Goal: Transaction & Acquisition: Purchase product/service

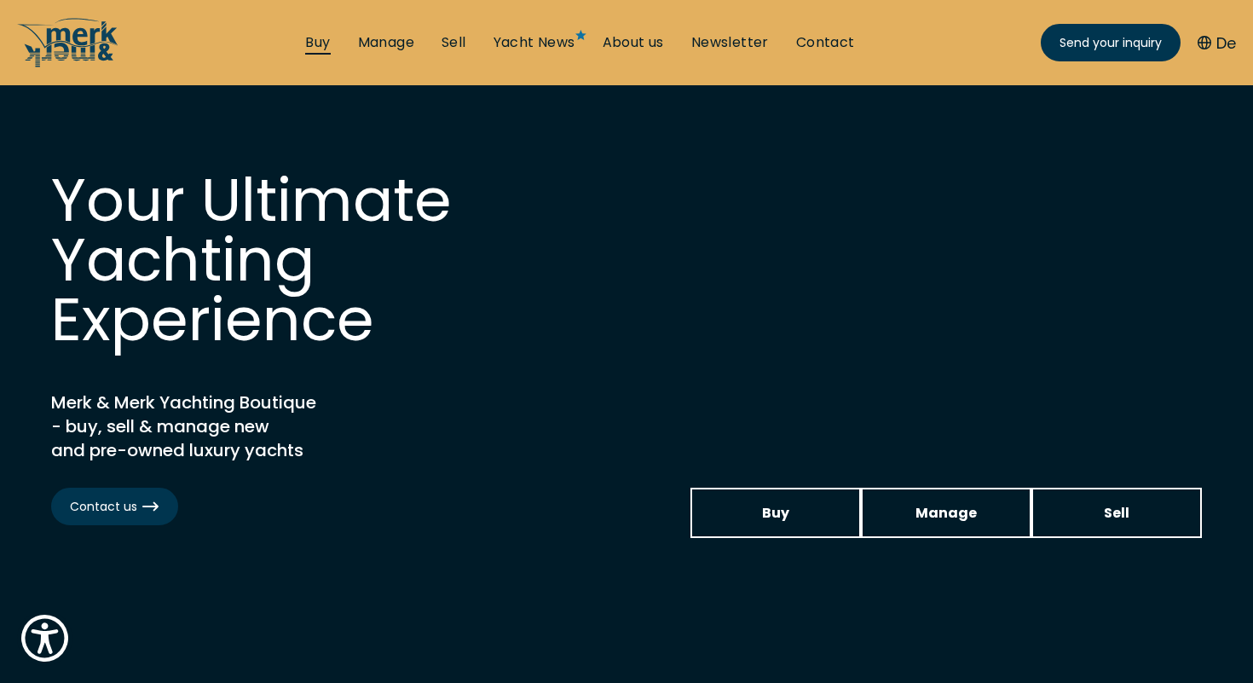
click at [312, 43] on link "Buy" at bounding box center [317, 42] width 25 height 19
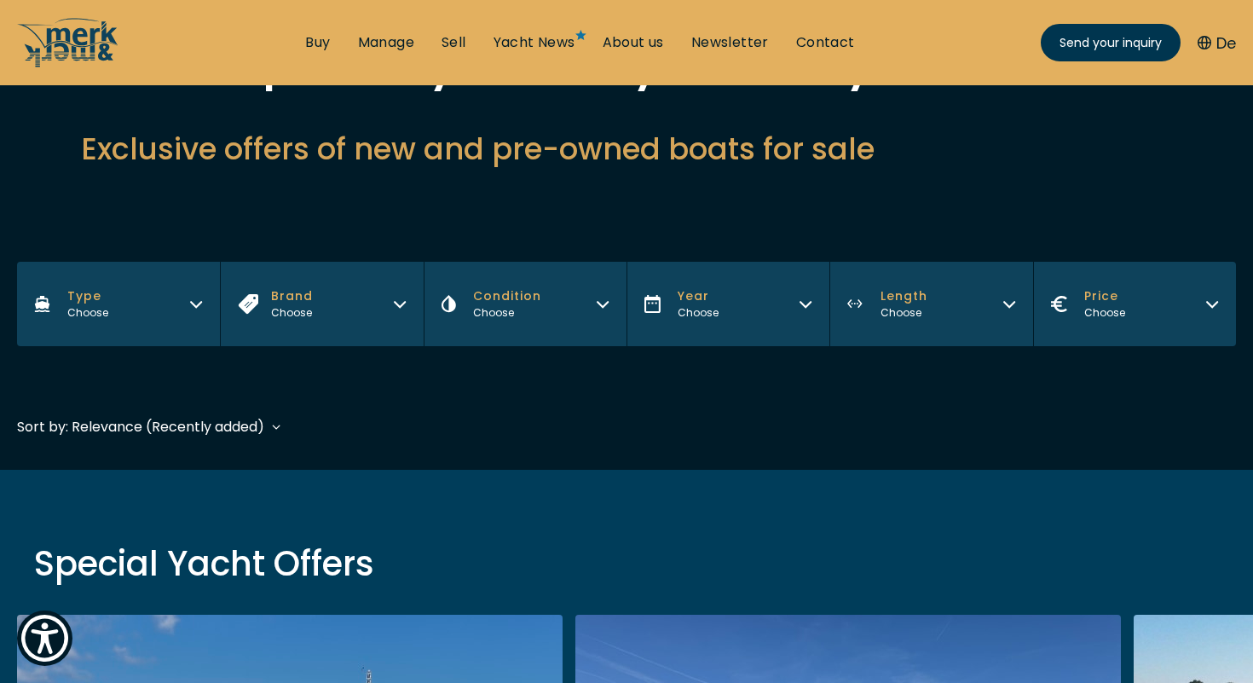
scroll to position [161, 0]
click at [911, 306] on div "Choose" at bounding box center [904, 311] width 47 height 15
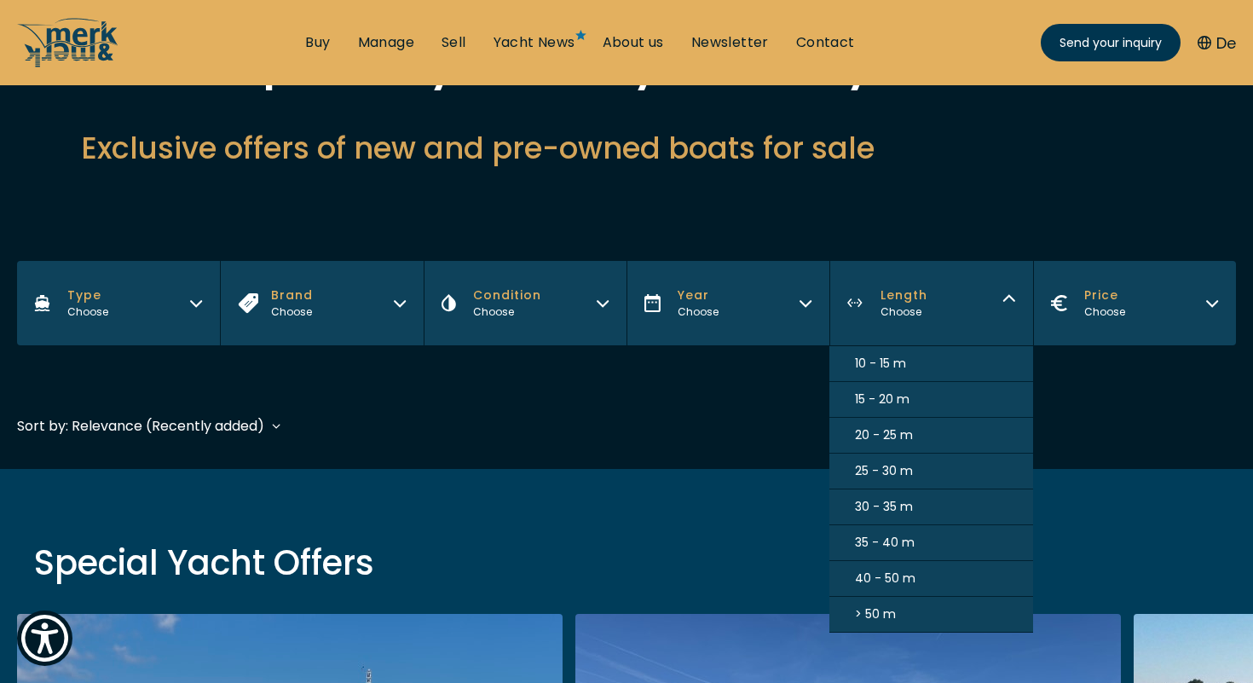
click at [881, 355] on span "10 - 15 m" at bounding box center [880, 364] width 51 height 18
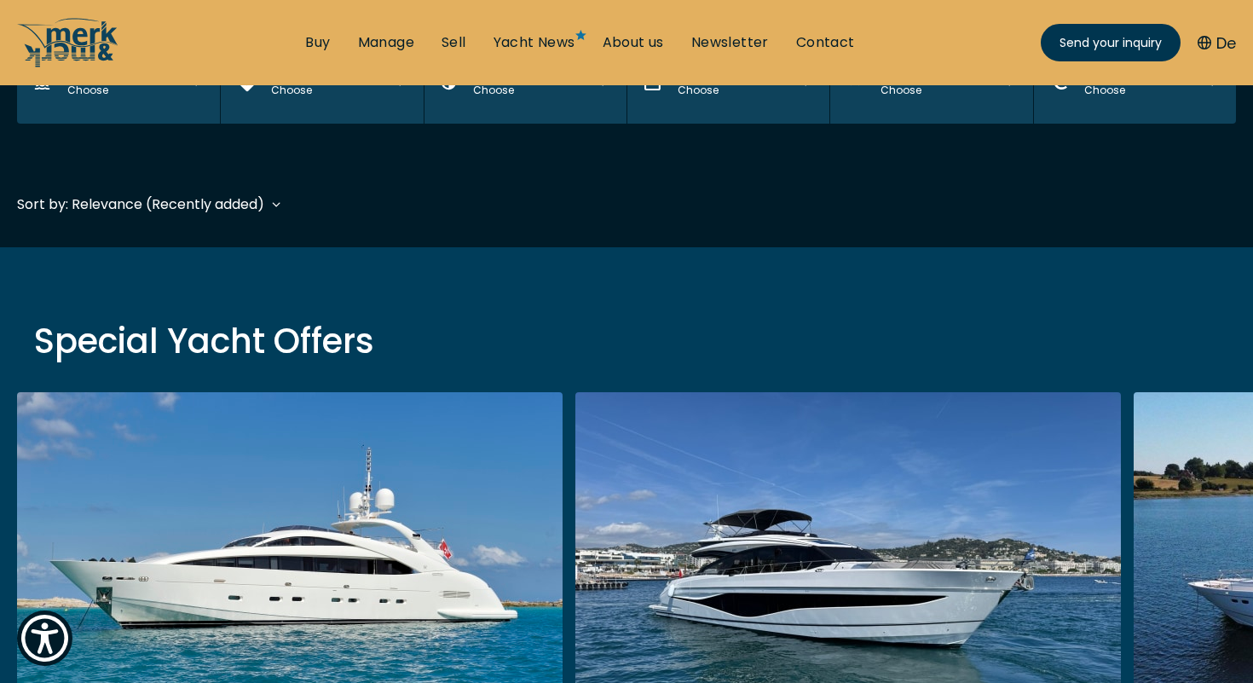
scroll to position [416, 0]
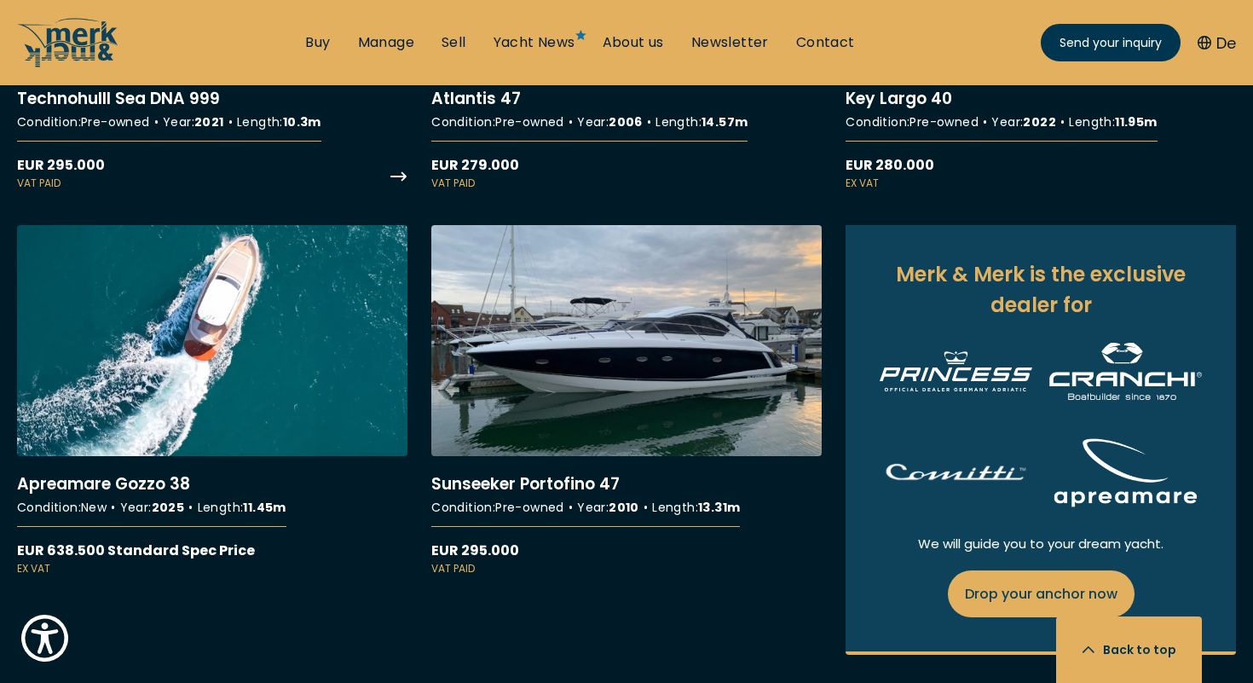
scroll to position [920, 0]
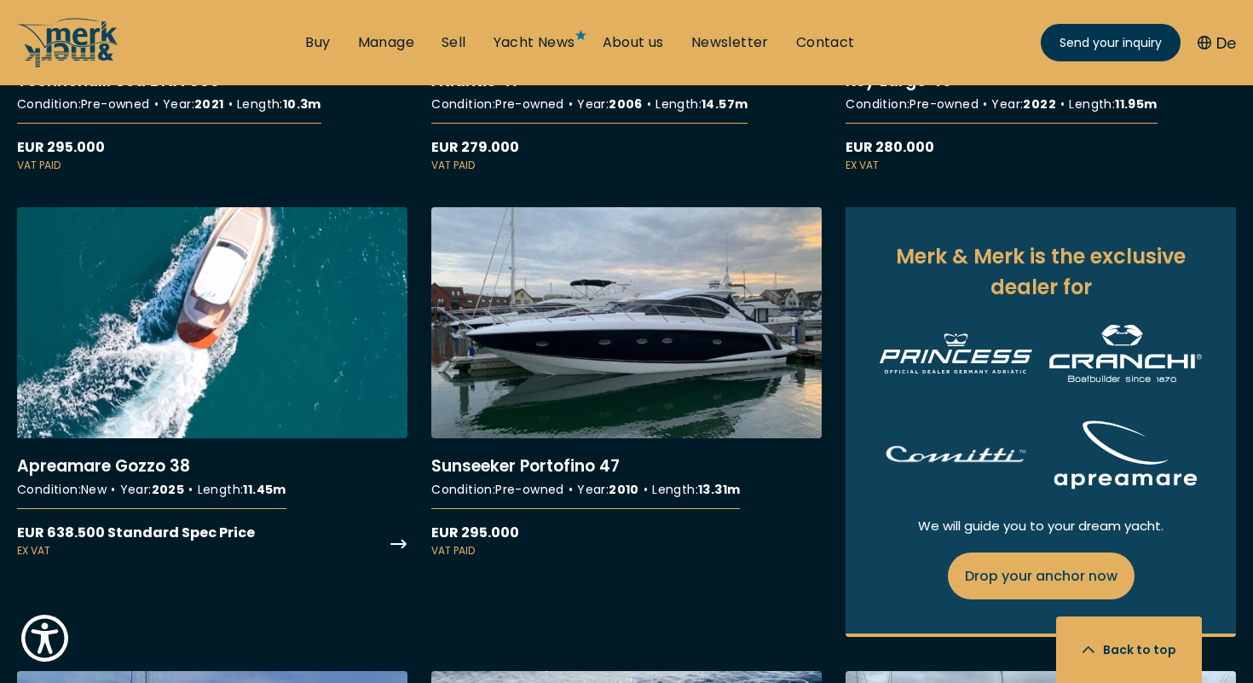
click at [223, 349] on link "More details about Apreamare Gozzo 38" at bounding box center [212, 383] width 391 height 352
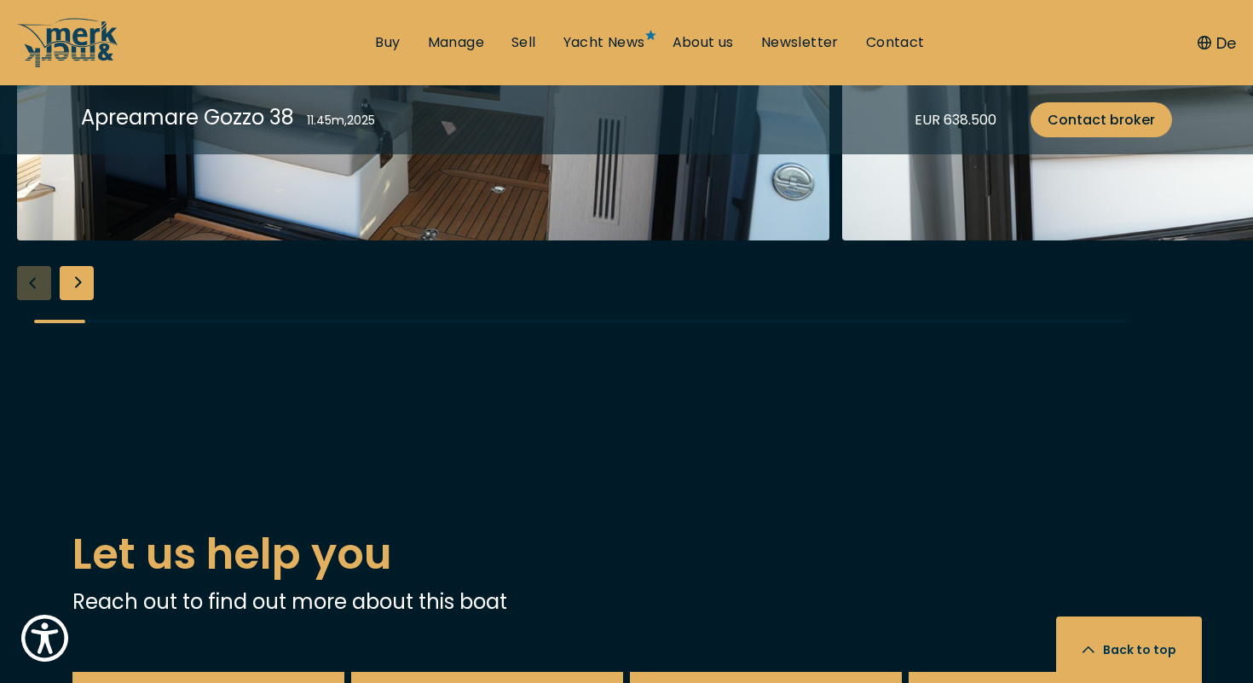
scroll to position [3085, 0]
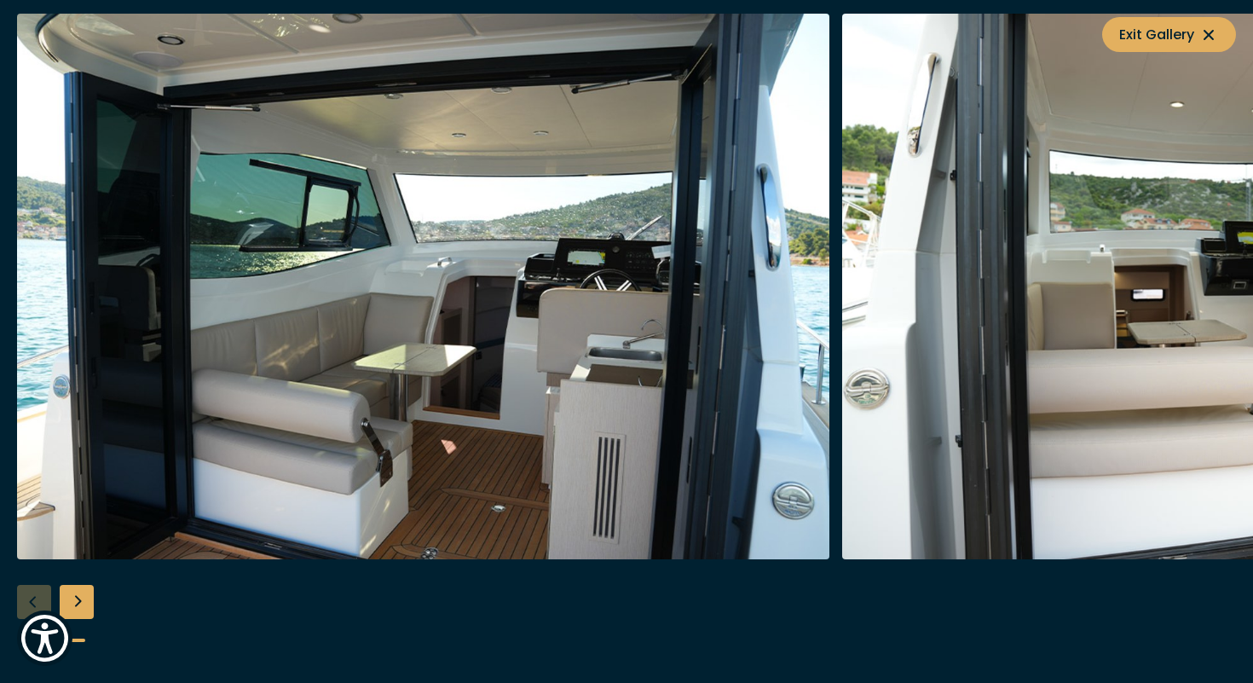
click at [1241, 440] on img "button" at bounding box center [1248, 287] width 813 height 546
click at [1191, 42] on span "Exit Gallery" at bounding box center [1170, 34] width 100 height 21
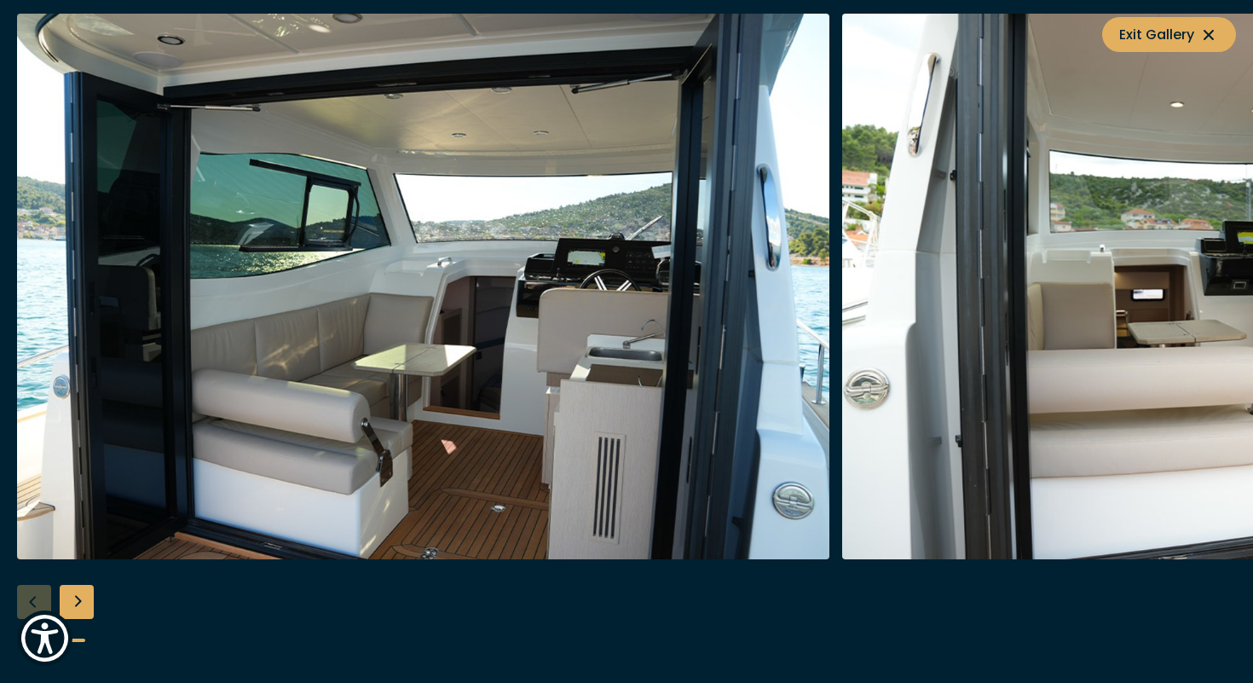
click at [77, 605] on div "Next slide" at bounding box center [77, 602] width 34 height 34
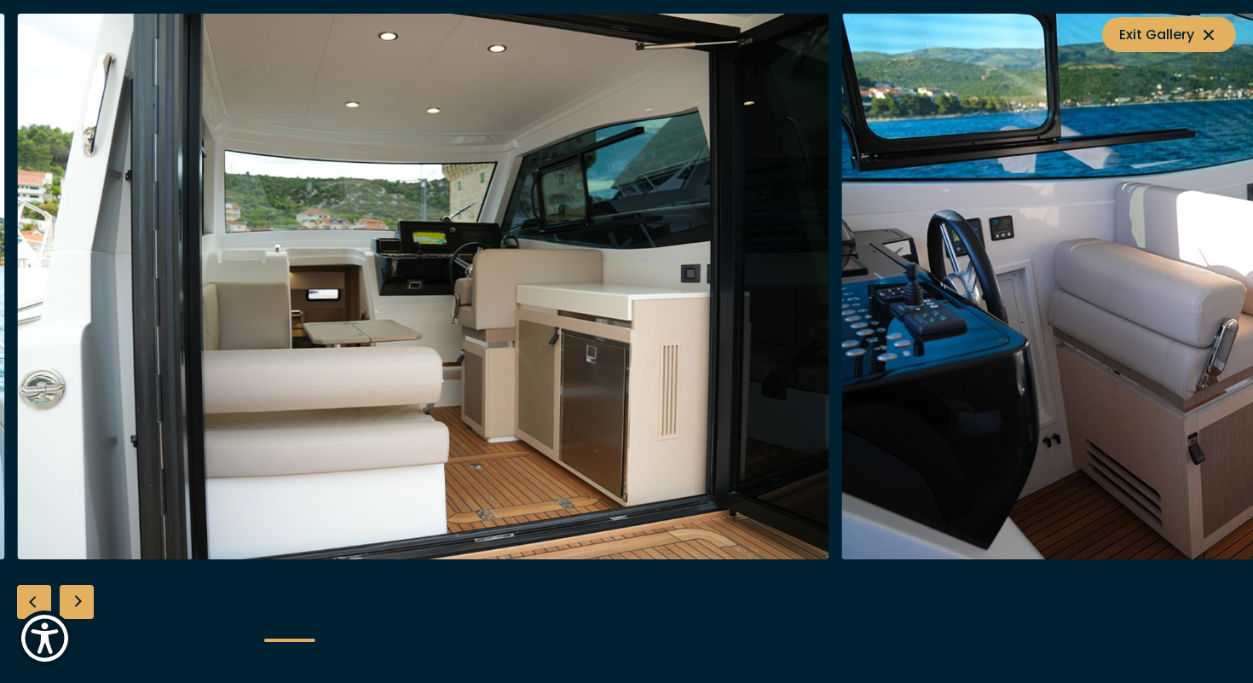
click at [80, 605] on div "Next slide" at bounding box center [77, 602] width 34 height 34
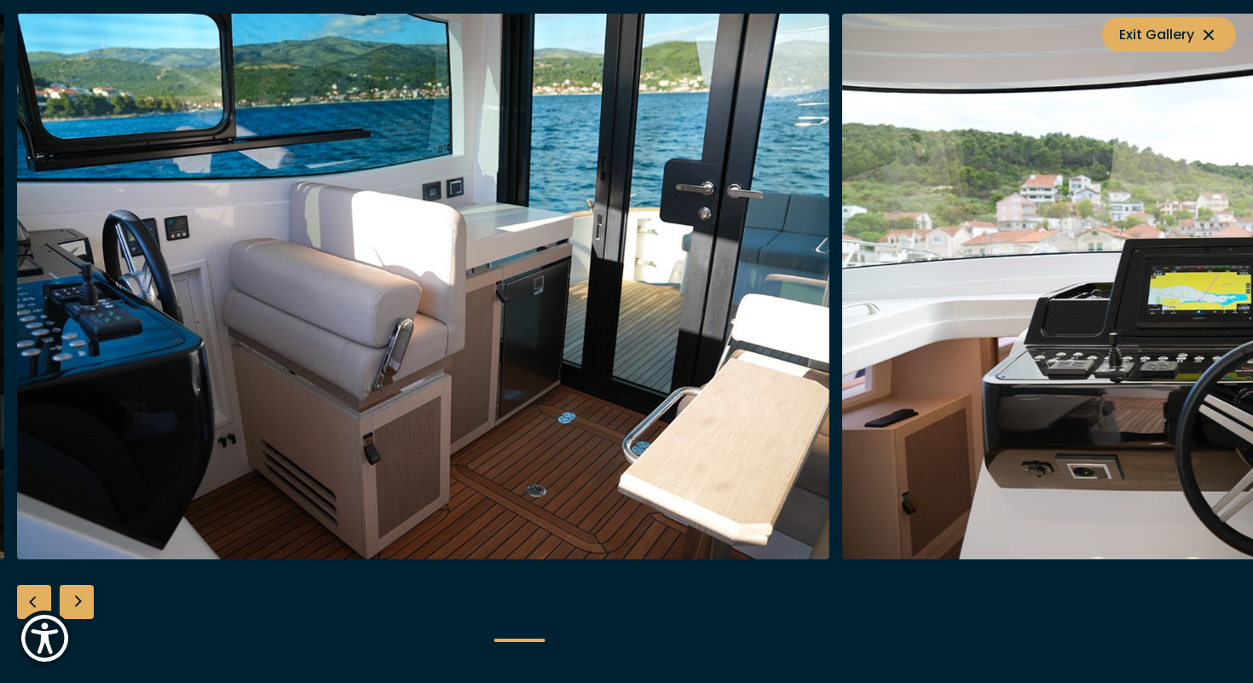
click at [80, 605] on div "Next slide" at bounding box center [77, 602] width 34 height 34
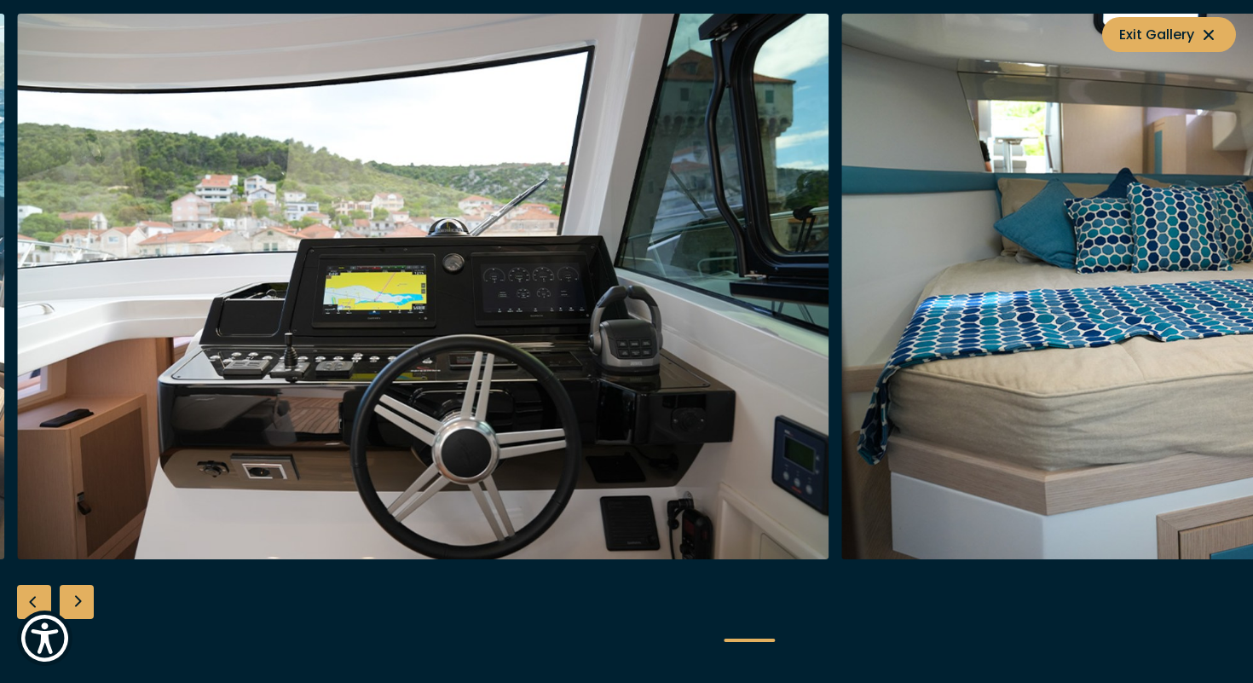
click at [80, 605] on div "Next slide" at bounding box center [77, 602] width 34 height 34
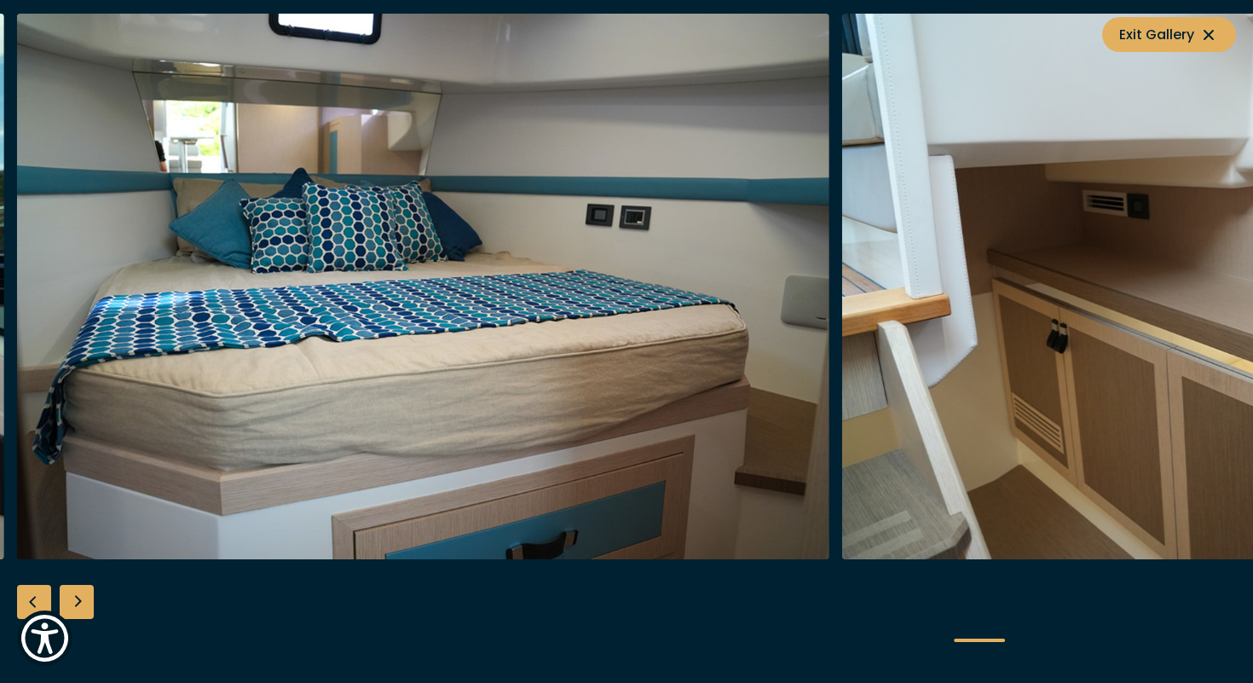
click at [81, 605] on div "Next slide" at bounding box center [77, 602] width 34 height 34
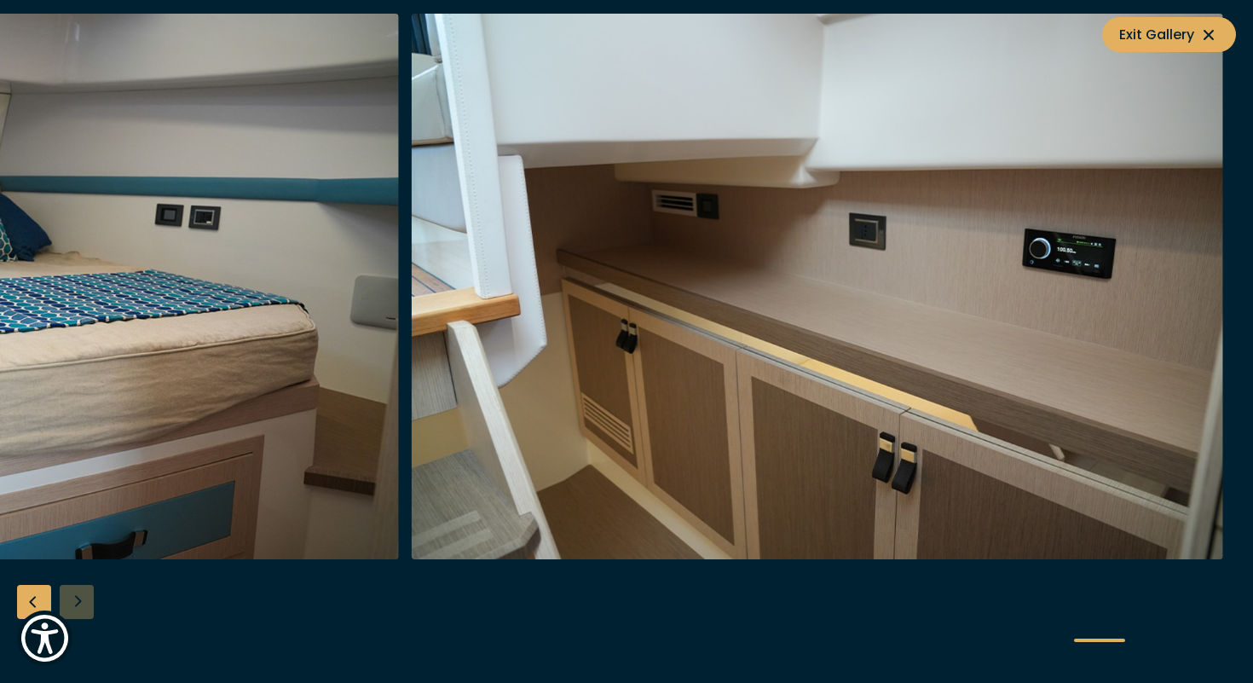
click at [81, 605] on div at bounding box center [626, 342] width 1253 height 657
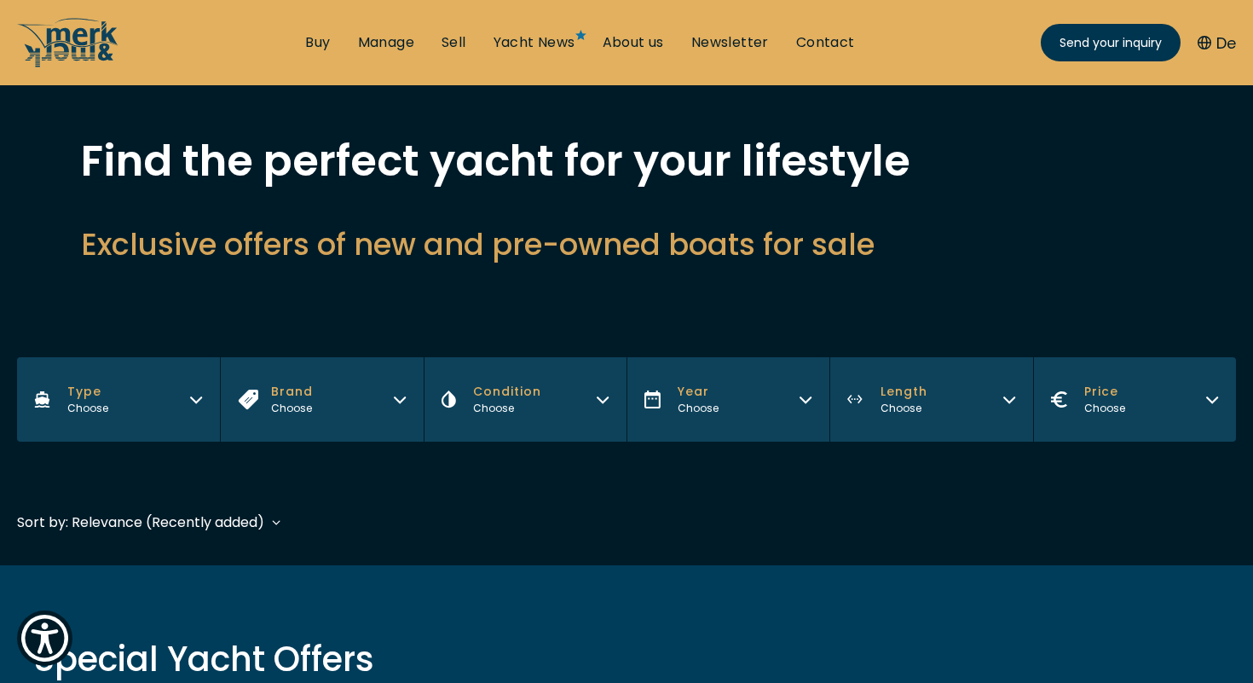
scroll to position [110, 0]
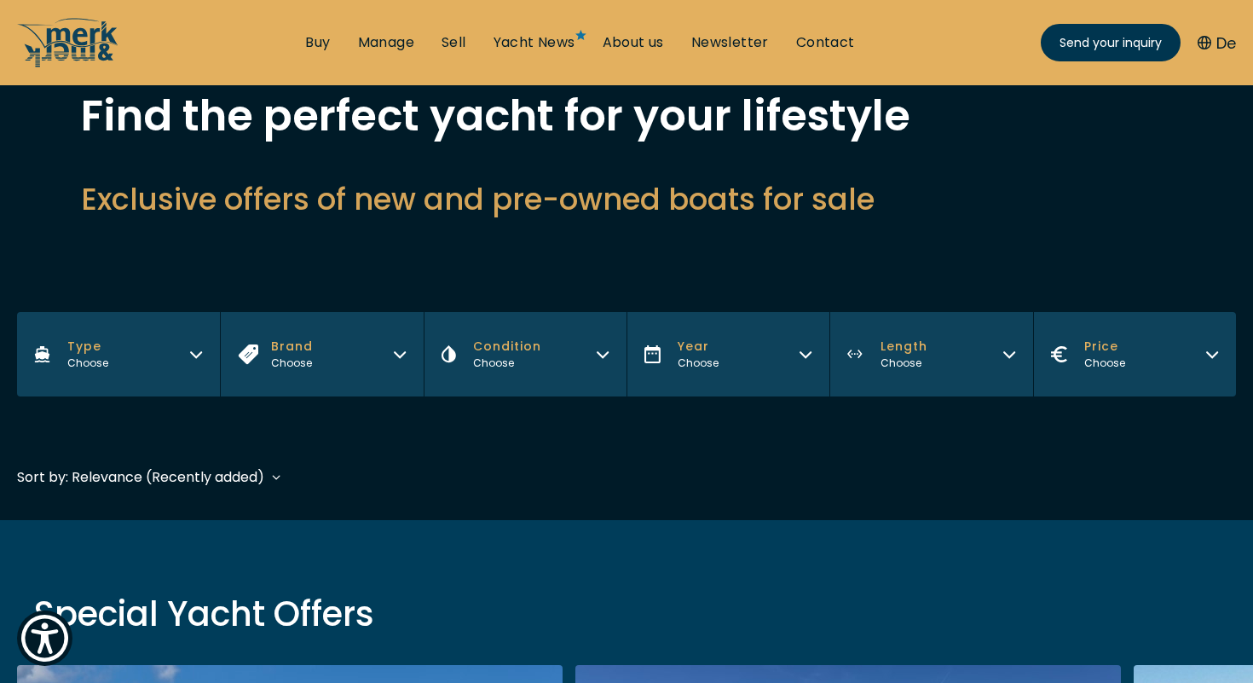
click at [912, 339] on span "Length" at bounding box center [904, 347] width 47 height 18
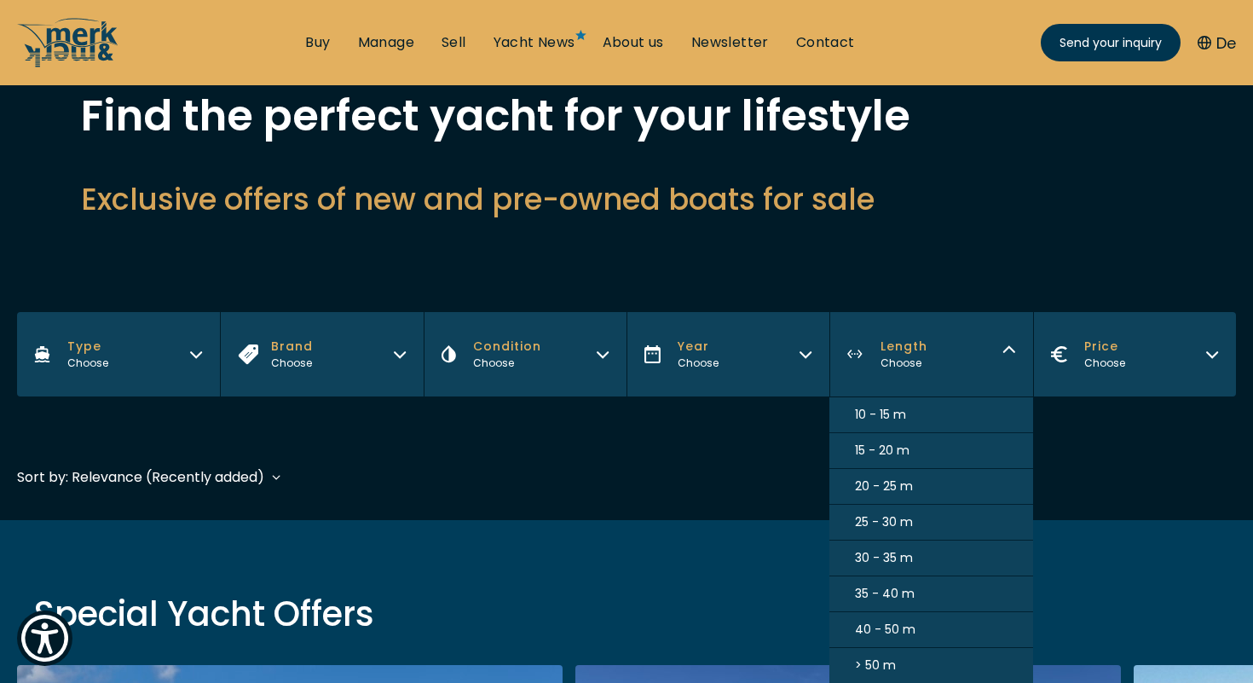
click at [904, 414] on span "10 - 15 m" at bounding box center [880, 415] width 51 height 18
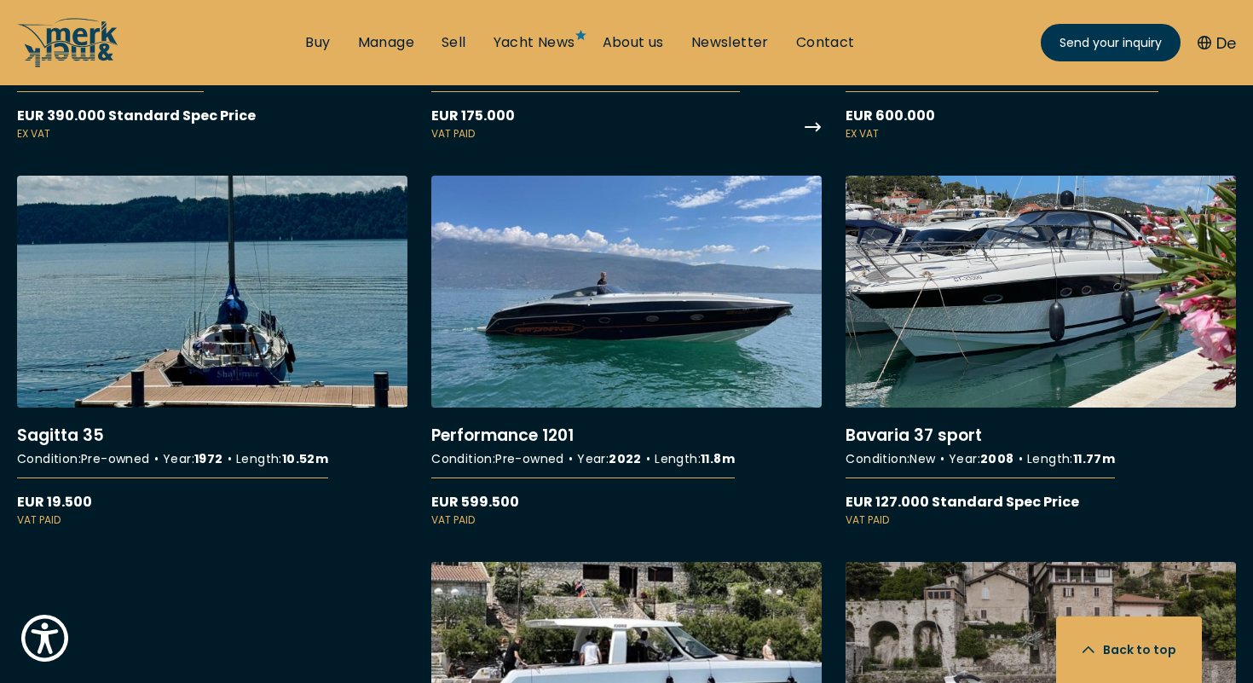
scroll to position [2993, 0]
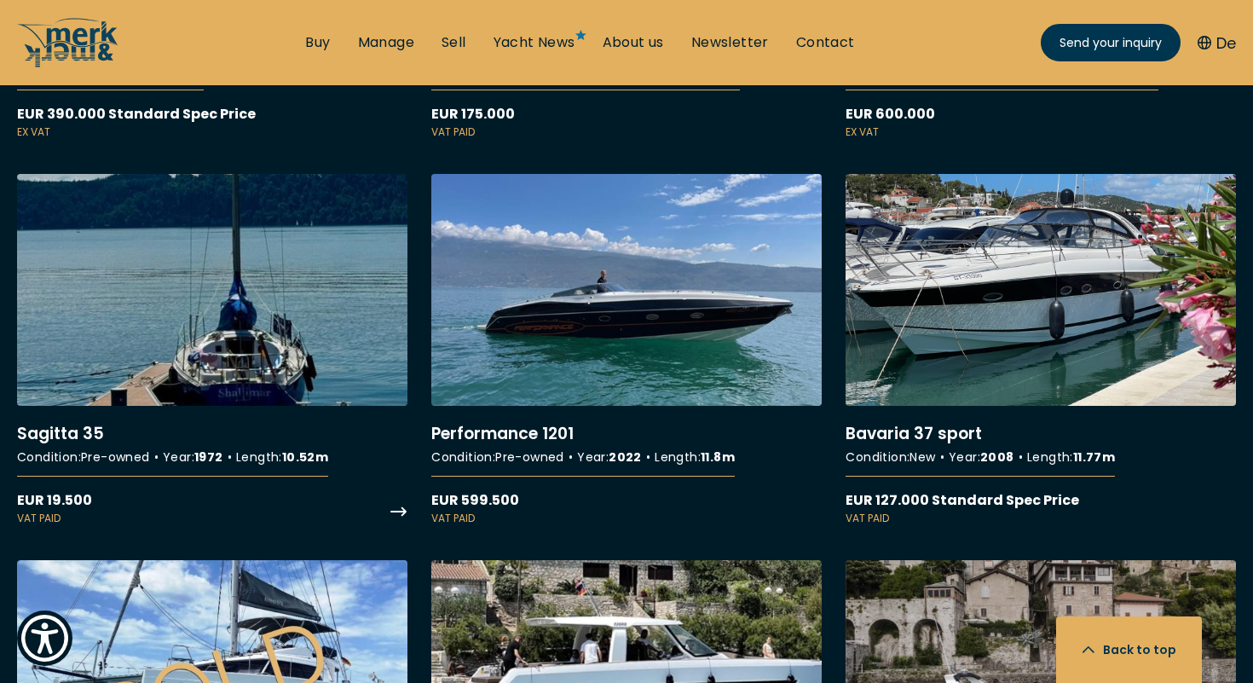
click at [203, 416] on link "More details about Sagitta 35" at bounding box center [212, 350] width 391 height 352
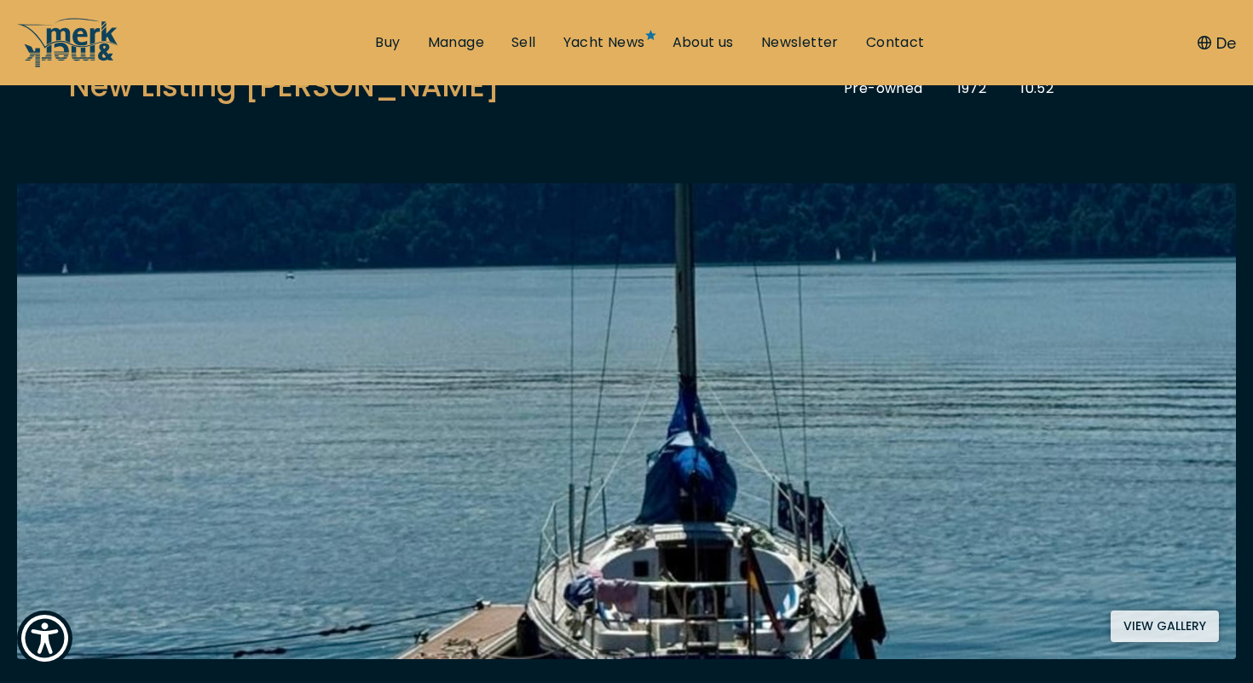
scroll to position [222, 0]
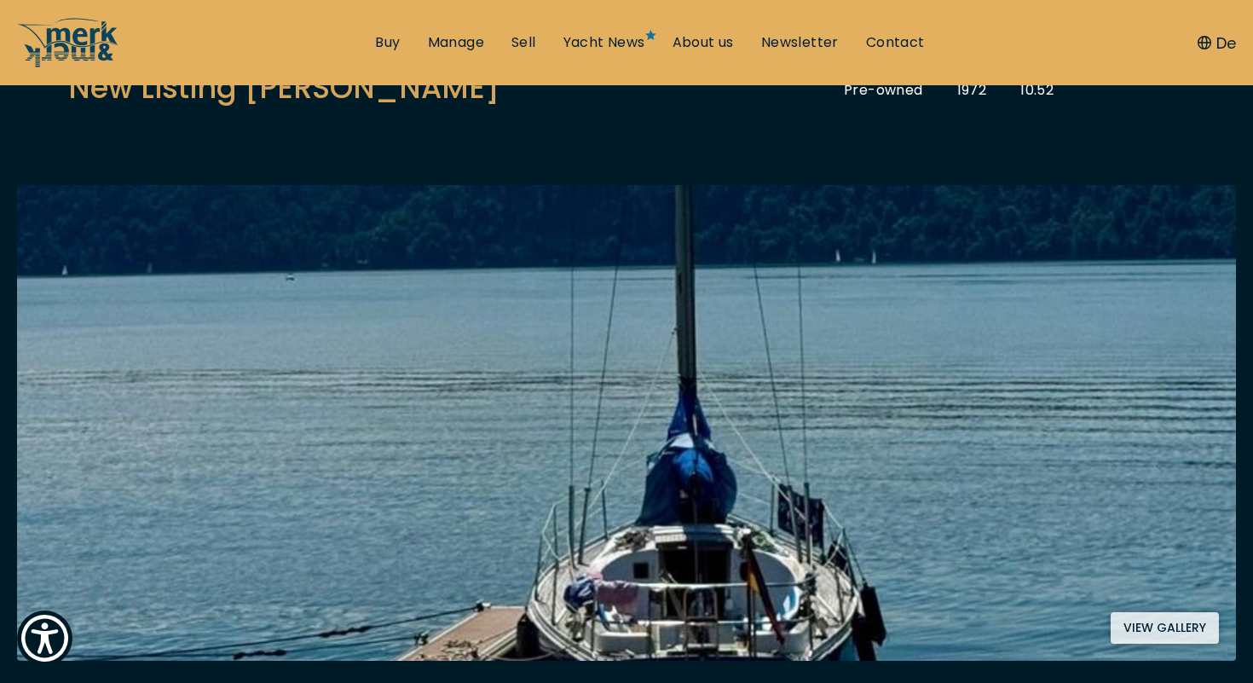
click at [1134, 627] on button "View gallery" at bounding box center [1165, 628] width 108 height 32
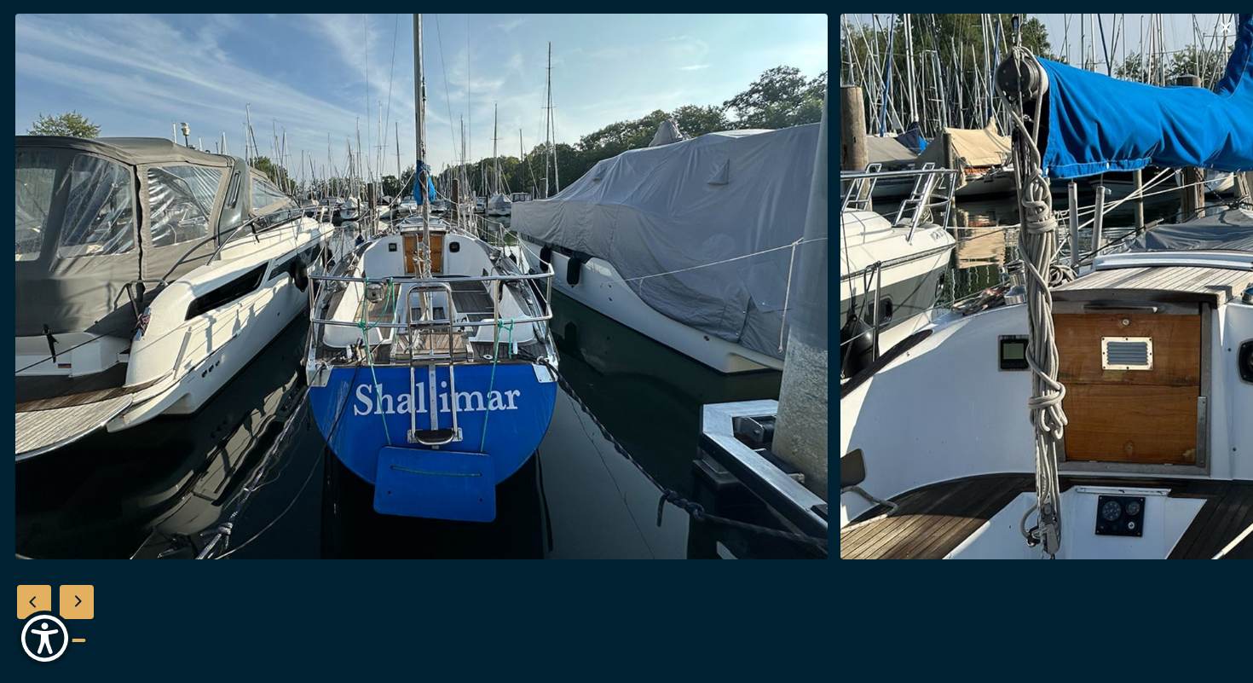
click at [85, 605] on div "Next slide" at bounding box center [77, 602] width 34 height 34
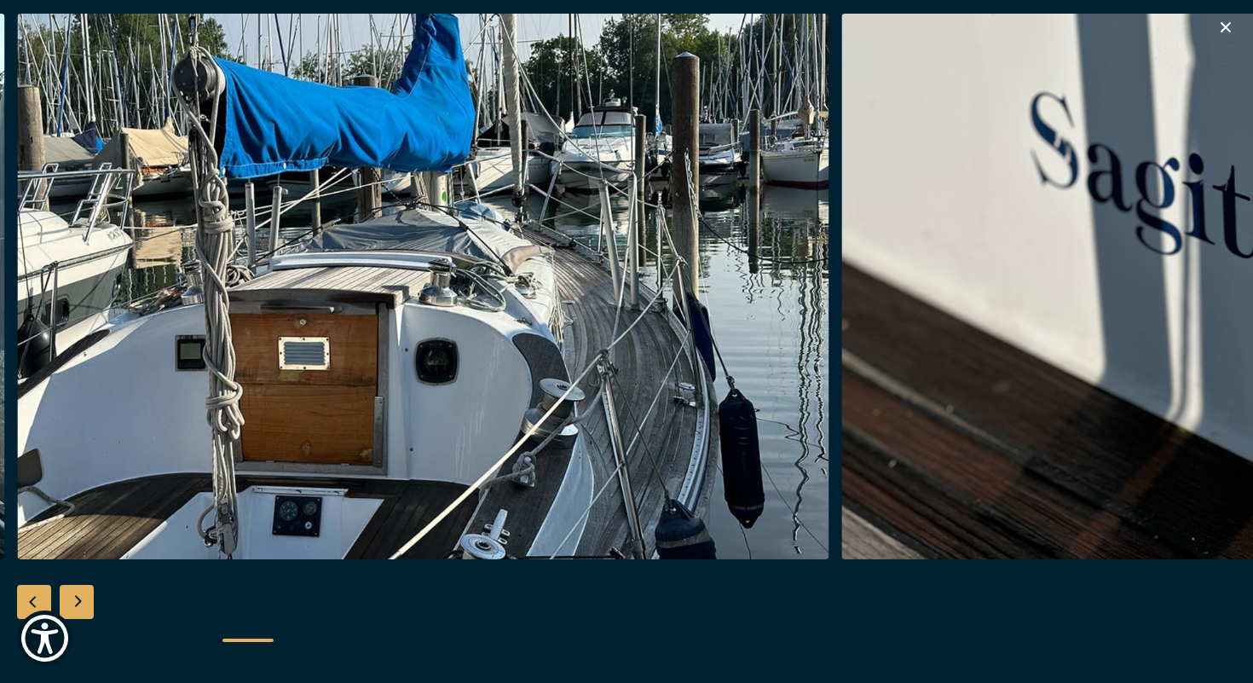
click at [83, 600] on div "Next slide" at bounding box center [77, 602] width 34 height 34
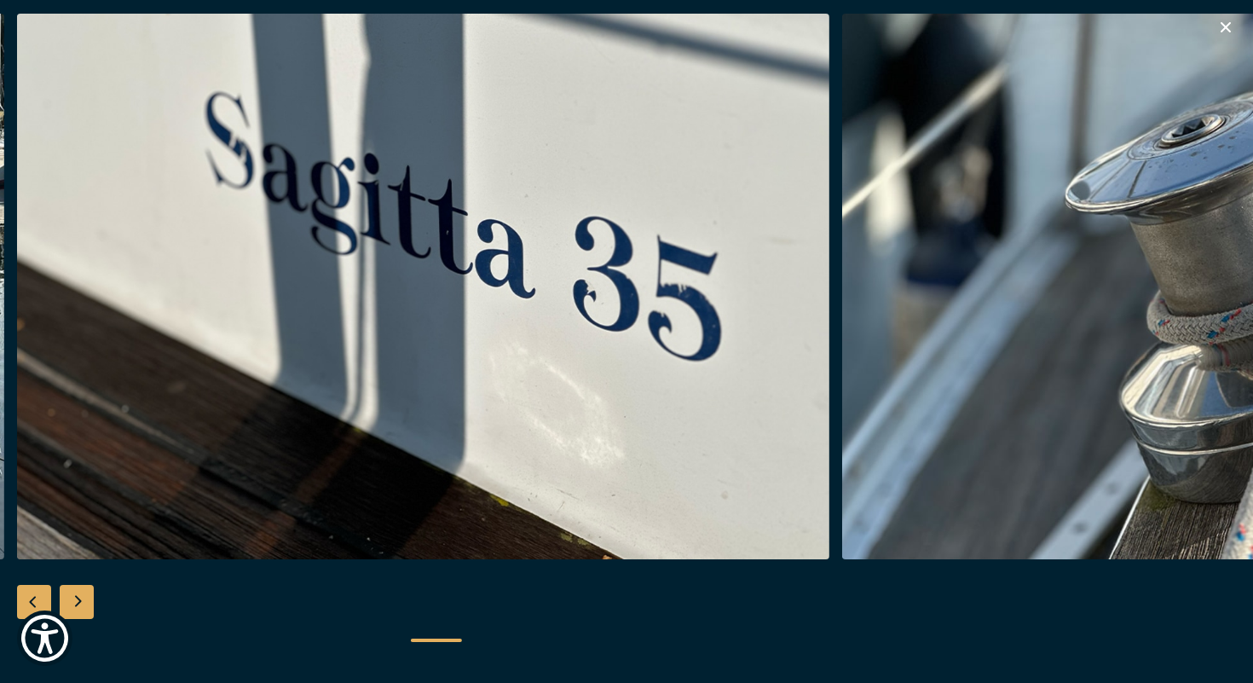
click at [83, 600] on div "Next slide" at bounding box center [77, 602] width 34 height 34
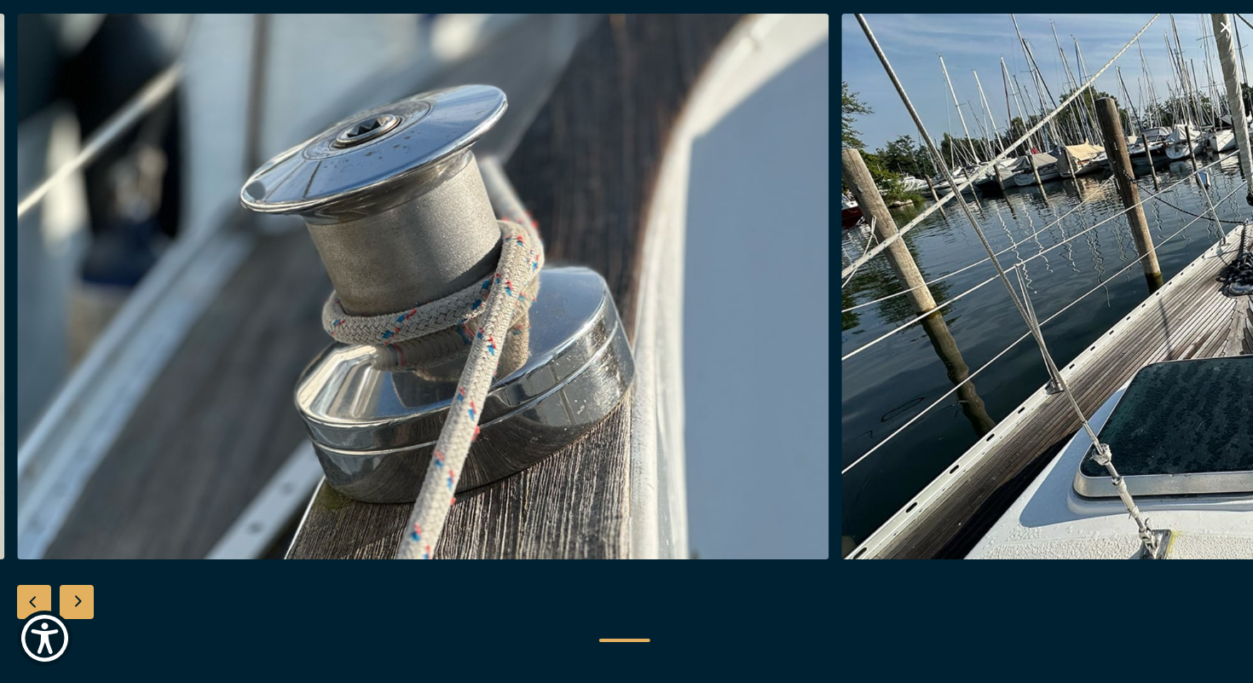
click at [83, 600] on div "Next slide" at bounding box center [77, 602] width 34 height 34
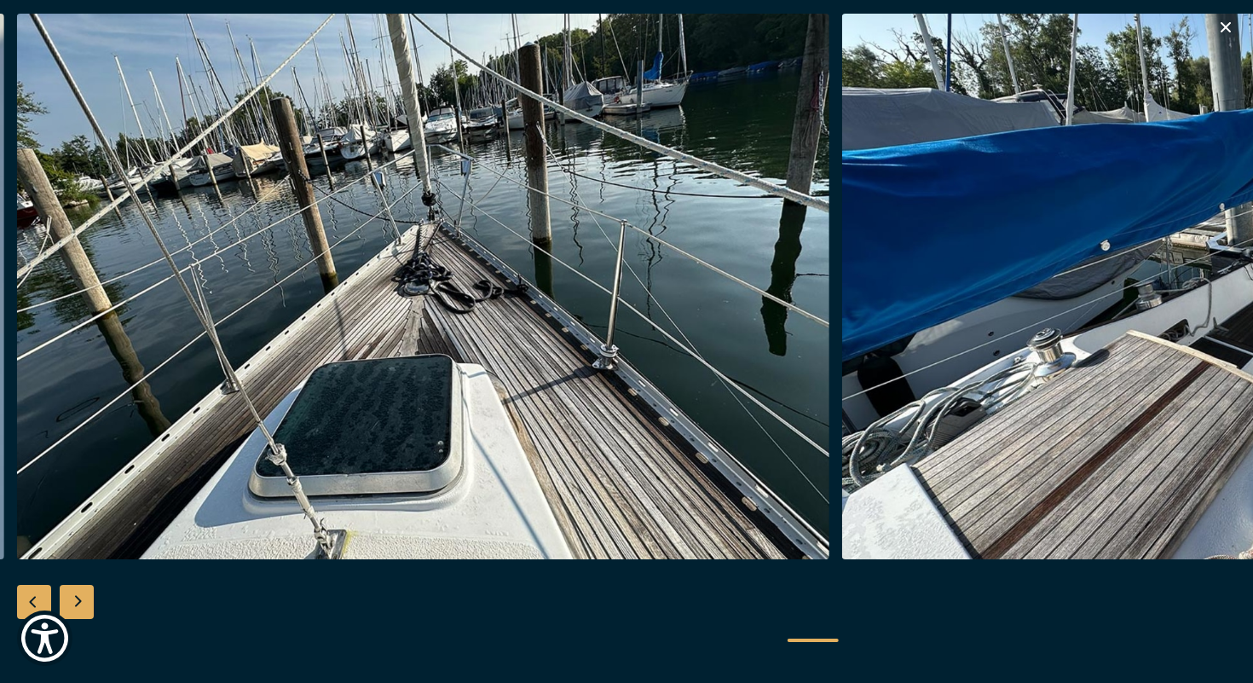
click at [85, 600] on div "Next slide" at bounding box center [77, 602] width 34 height 34
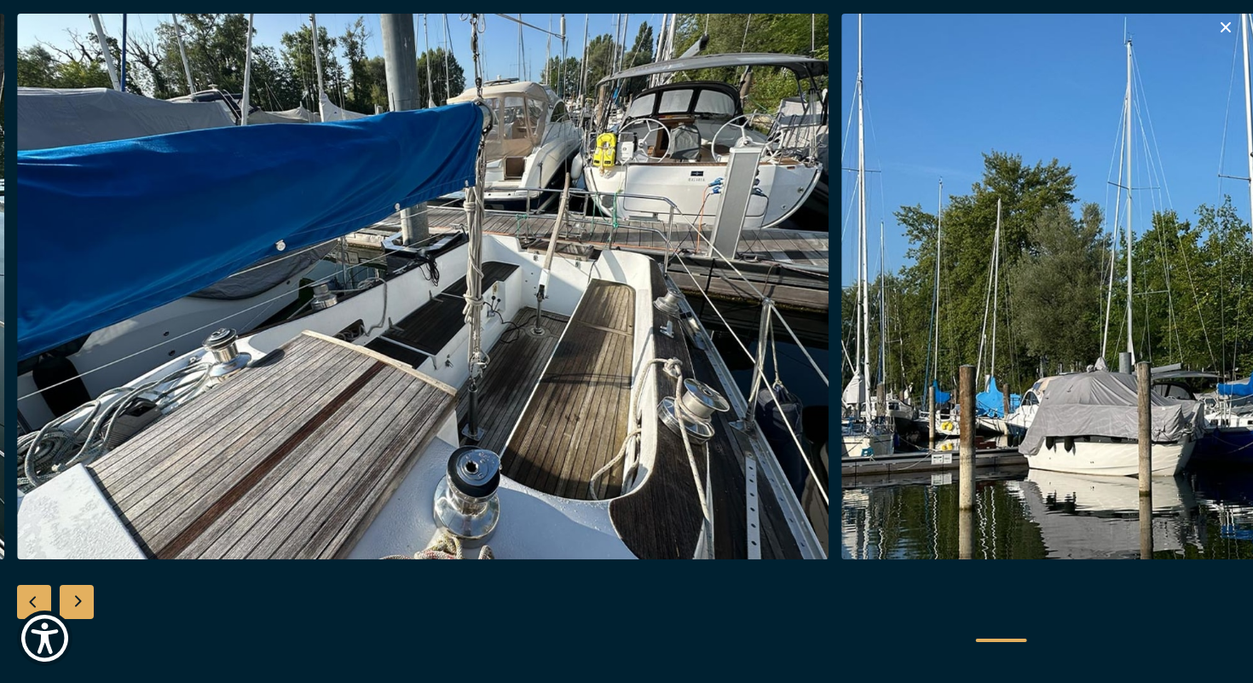
click at [84, 598] on div "Next slide" at bounding box center [77, 602] width 34 height 34
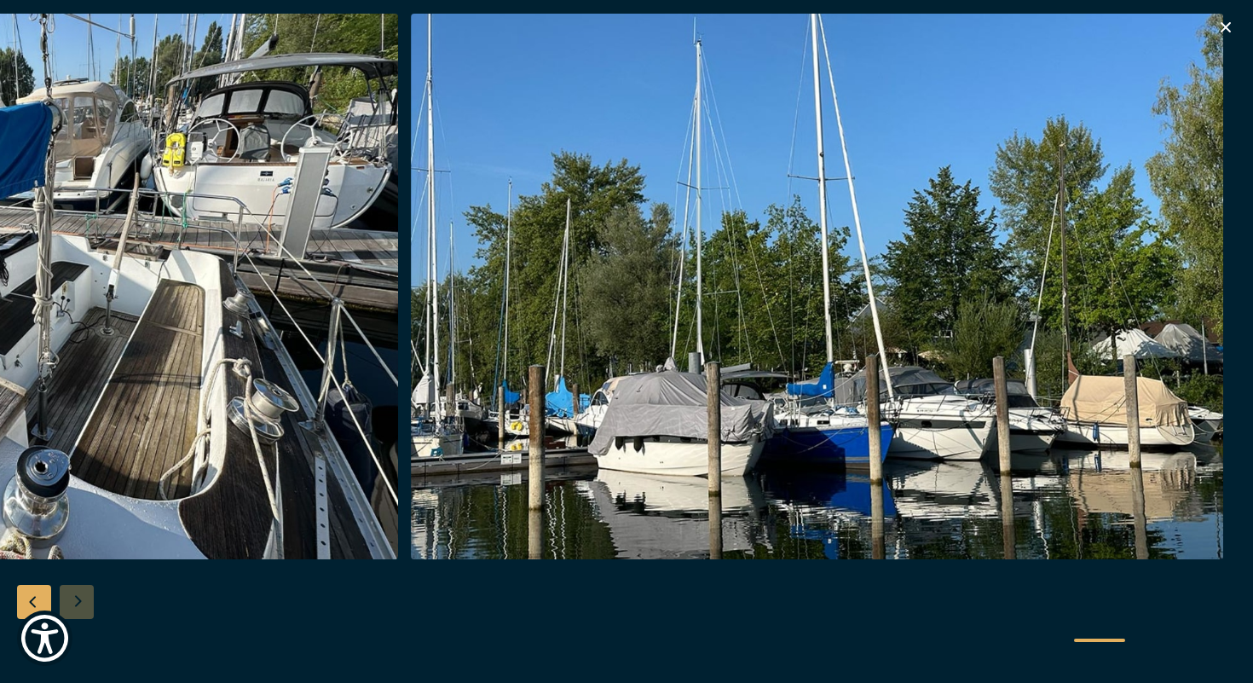
click at [84, 598] on div at bounding box center [626, 342] width 1253 height 657
click at [1225, 26] on icon "button" at bounding box center [1226, 27] width 10 height 10
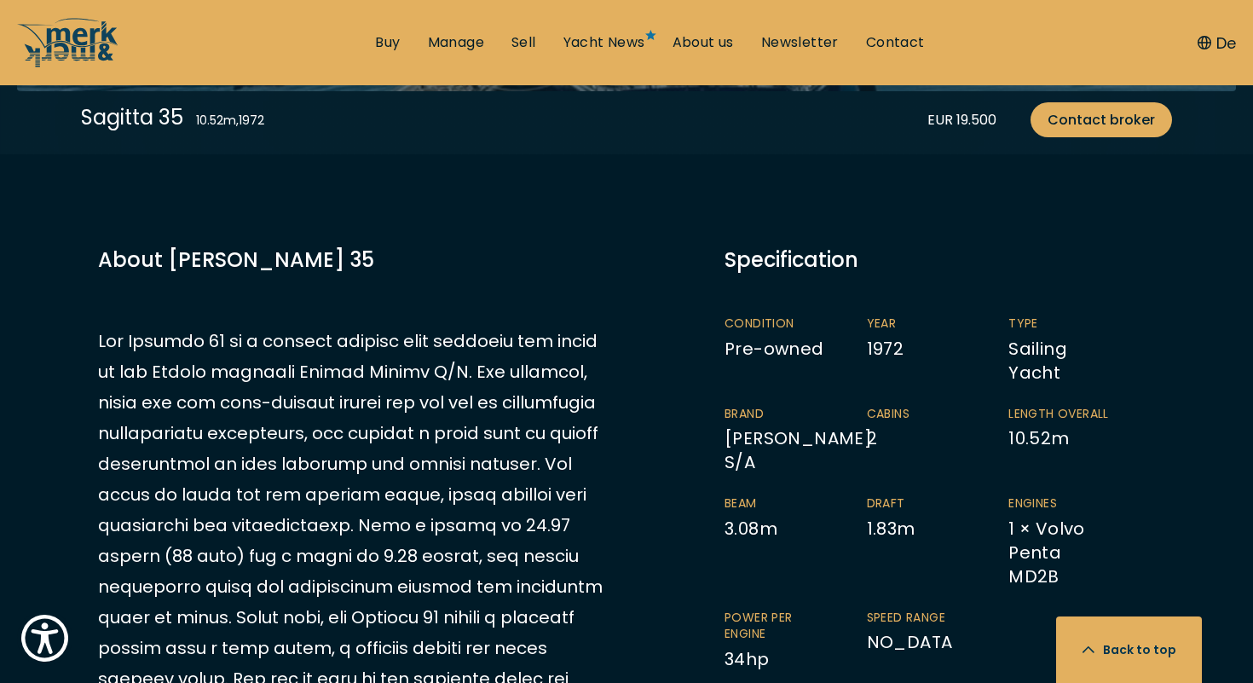
scroll to position [839, 0]
